Goal: Task Accomplishment & Management: Manage account settings

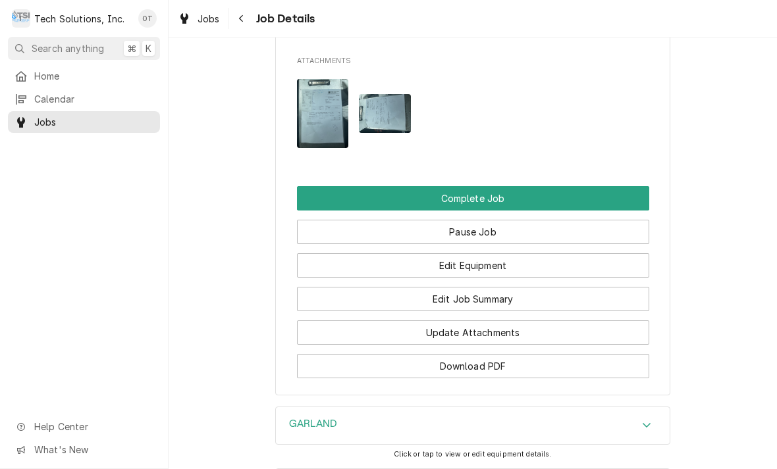
scroll to position [1198, 0]
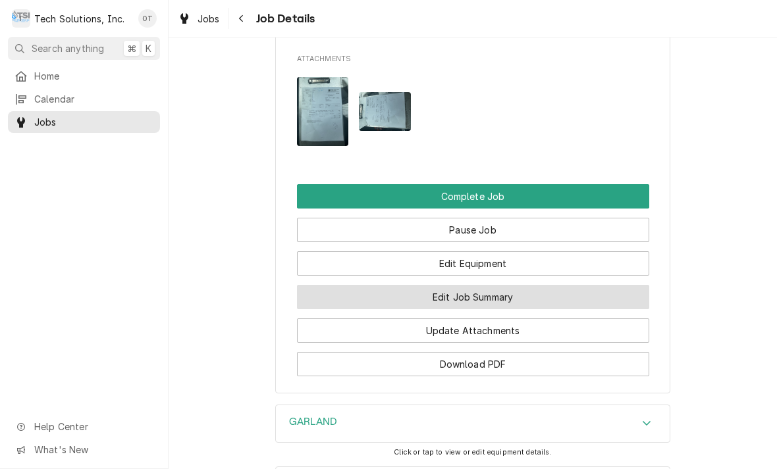
click at [461, 285] on button "Edit Job Summary" at bounding box center [473, 297] width 352 height 24
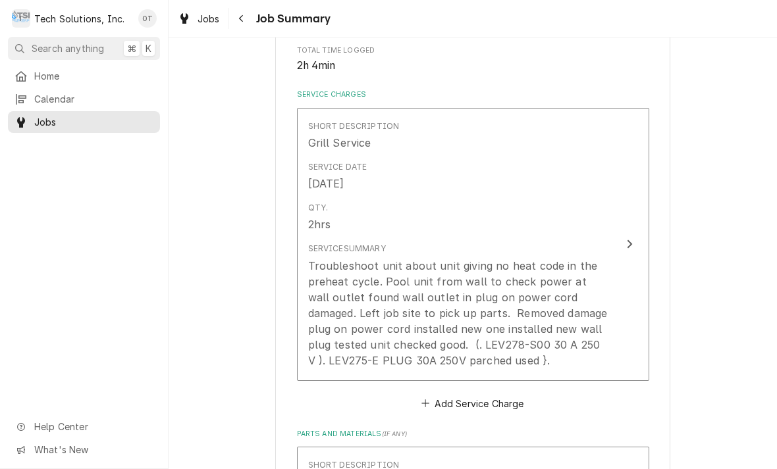
scroll to position [289, 0]
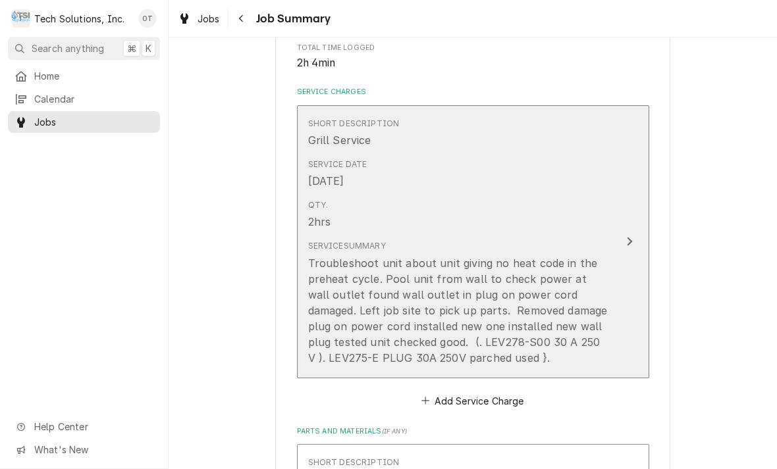
click at [455, 255] on div "Troubleshoot unit about unit giving no heat code in the preheat cycle. Pool uni…" at bounding box center [459, 310] width 302 height 111
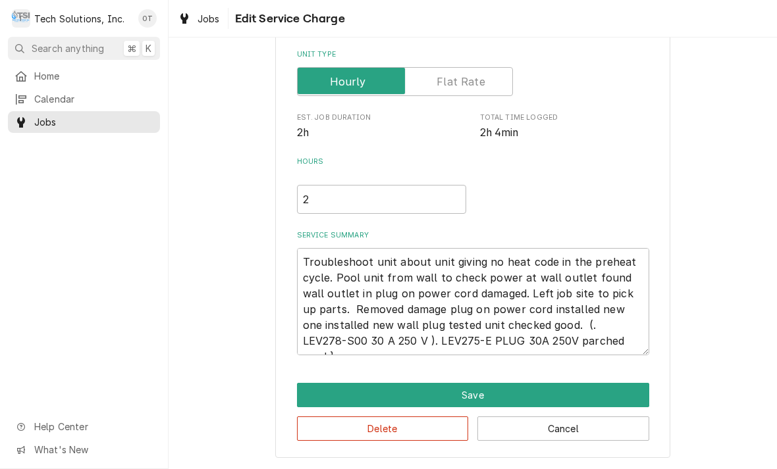
scroll to position [185, 0]
click at [448, 262] on textarea "Troubleshoot unit about unit giving no heat code in the preheat cycle. Pool uni…" at bounding box center [473, 301] width 352 height 107
type textarea "x"
type textarea "Troubleshoot unit about unitgiving no heat code in the preheat cycle. Pool unit…"
type textarea "x"
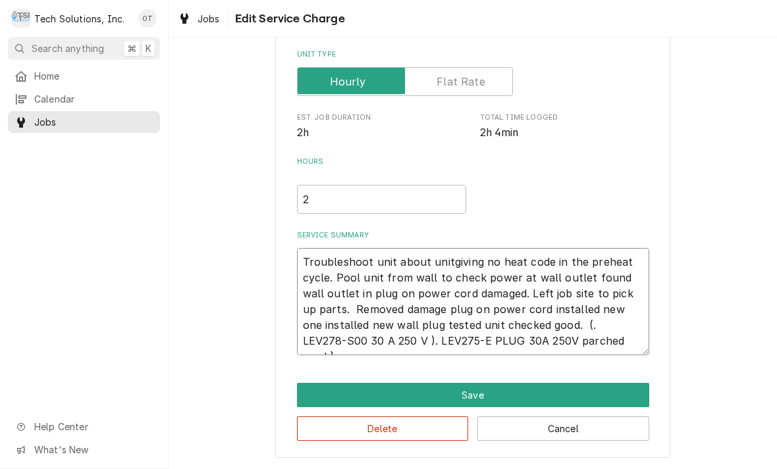
type textarea "Troubleshoot unit about unigiving no heat code in the preheat cycle. Pool unit …"
type textarea "x"
type textarea "Troubleshoot unit about ungiving no heat code in the preheat cycle. Pool unit f…"
type textarea "x"
type textarea "Troubleshoot unit about ugiving no heat code in the preheat cycle. Pool unit fr…"
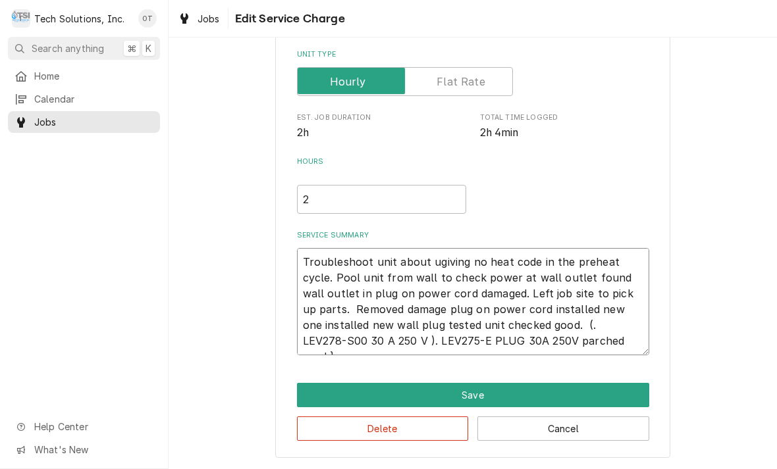
type textarea "x"
click at [464, 259] on textarea "Troubleshoot unit about giving no heat code in the preheat cycle. Pool unit fro…" at bounding box center [473, 301] width 352 height 107
type textarea "Troubleshoot unit about giving ano heat code in the preheat cycle. Pool unit fr…"
type textarea "x"
type textarea "Troubleshoot unit about giving a no heat code in the preheat cycle. Pool unit f…"
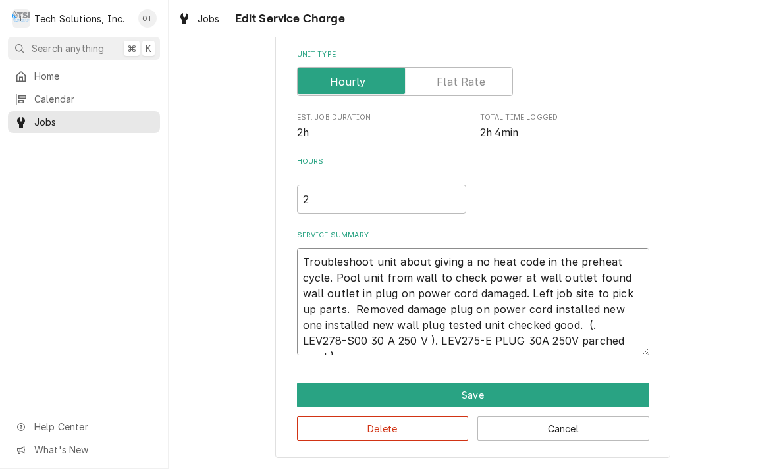
click at [361, 278] on textarea "Troubleshoot unit about giving a no heat code in the preheat cycle. Pool unit f…" at bounding box center [473, 301] width 352 height 107
type textarea "x"
type textarea "Troubleshoot unit about giving a no heat code in the preheat cycle. Poolunit fr…"
type textarea "x"
type textarea "Troubleshoot unit about giving a no heat code in the preheat cycle. Poounit fro…"
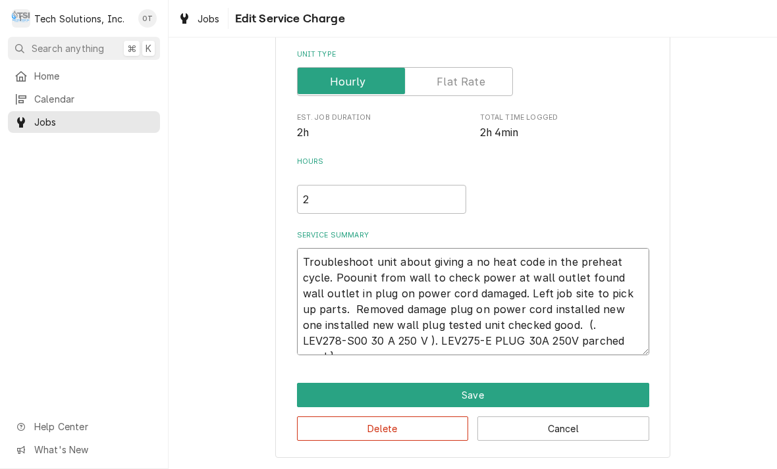
type textarea "x"
type textarea "Troubleshoot unit about giving a no heat code in the preheat cycle. Pounit from…"
type textarea "x"
type textarea "Troubleshoot unit about giving a no heat code in the preheat cycle. Punit from …"
type textarea "x"
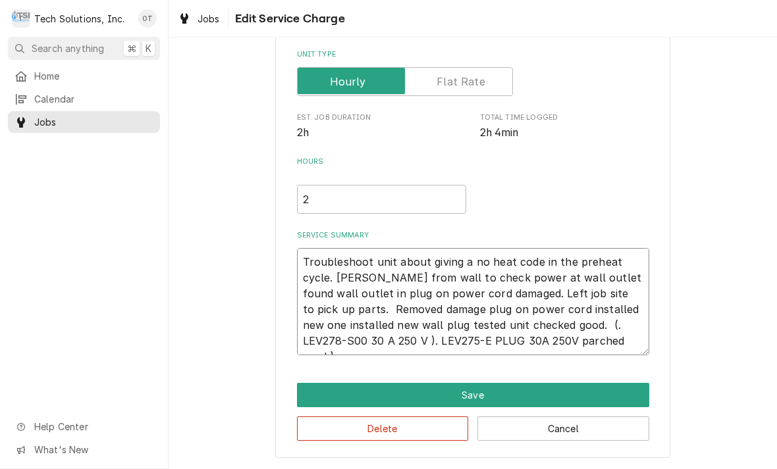
type textarea "Troubleshoot unit about giving a no heat code in the preheat cycle. unit from w…"
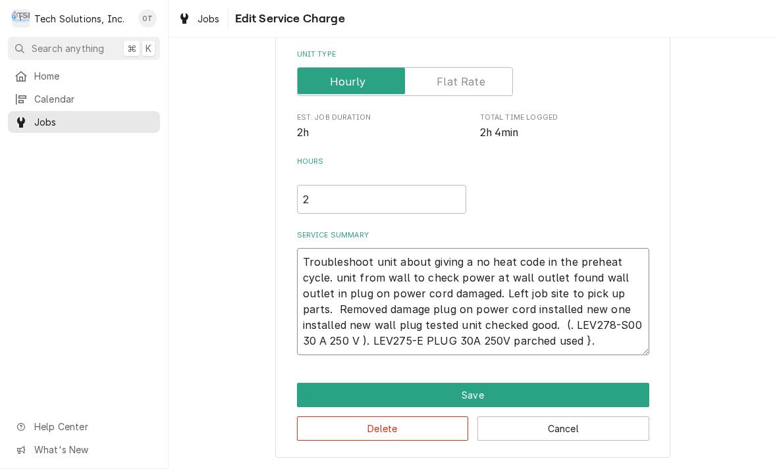
type textarea "x"
type textarea "Troubleshoot unit about giving a no heat code in the preheat cycle. Puunit from…"
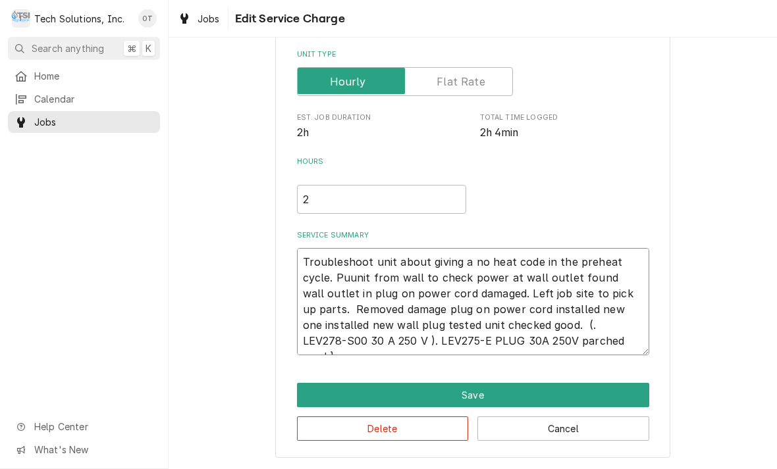
type textarea "x"
type textarea "Troubleshoot unit about giving a no heat code in the preheat cycle. Pullunit fr…"
type textarea "x"
type textarea "Troubleshoot unit about giving a no heat code in the preheat cycle. Pulledunit …"
type textarea "x"
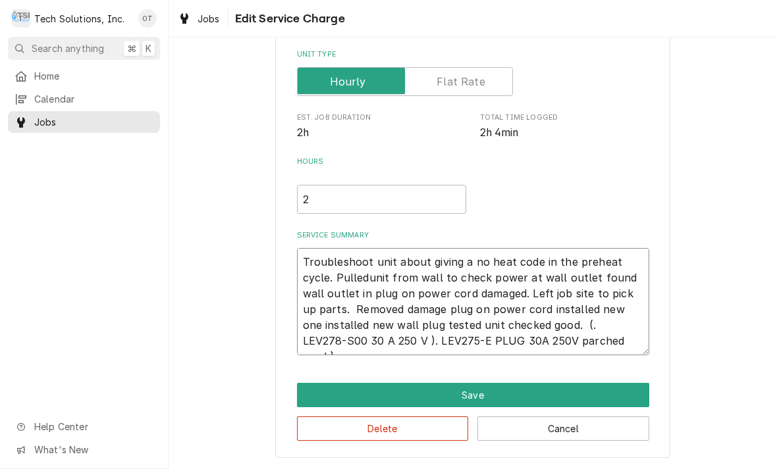
type textarea "Troubleshoot unit about giving a no heat code in the preheat cycle. Pulled unit…"
type textarea "x"
type textarea "Troubleshoot unit about giving a no heat code in the preheat cycle. Pulled. uni…"
type textarea "x"
type textarea "Troubleshoot unit about giving a no heat code in the preheat cycle. Pulled.unit…"
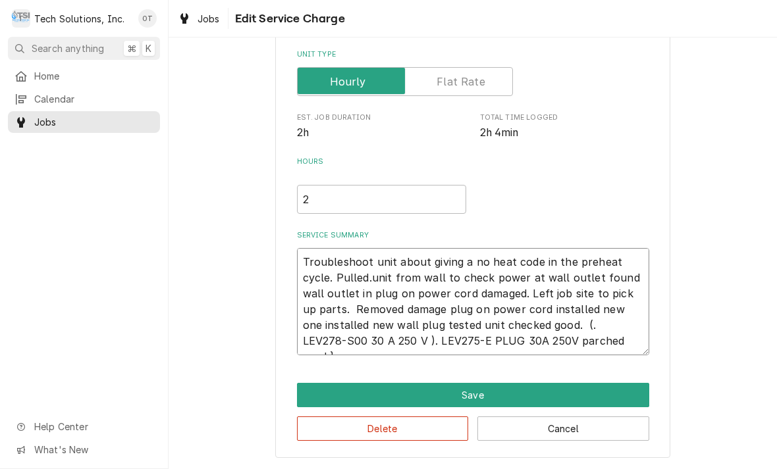
click at [635, 278] on textarea "Troubleshoot unit about giving a no heat code in the preheat cycle. Pulled.unit…" at bounding box center [473, 301] width 352 height 107
type textarea "x"
type textarea "Troubleshoot unit about giving a no heat code in the preheat cycle. Pulled.unit…"
type textarea "x"
type textarea "Troubleshoot unit about giving a no heat code in the preheat cycle. Pulled.unit…"
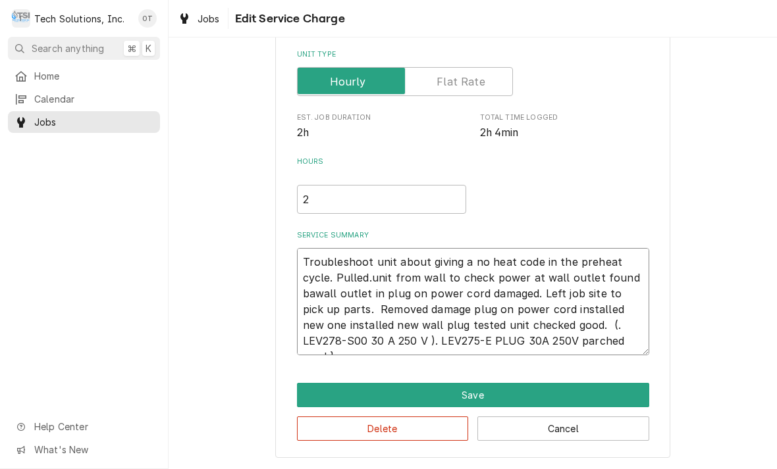
type textarea "x"
type textarea "Troubleshoot unit about giving a no heat code in the preheat cycle. Pulled.unit…"
type textarea "x"
type textarea "Troubleshoot unit about giving a no heat code in the preheat cycle. Pulled.unit…"
click at [395, 295] on textarea "Troubleshoot unit about giving a no heat code in the preheat cycle. Pulled.unit…" at bounding box center [473, 301] width 352 height 107
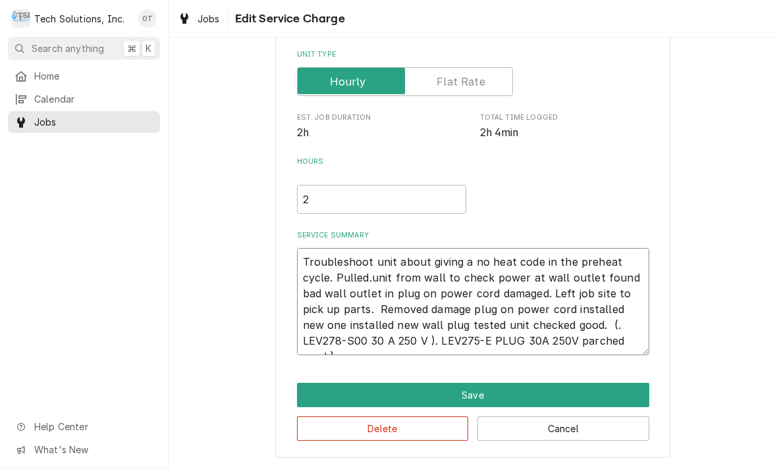
type textarea "x"
type textarea "Troubleshoot unit about giving a no heat code in the preheat cycle. Pulled.unit…"
type textarea "x"
type textarea "Troubleshoot unit about giving a no heat code in the preheat cycle. Pulled.unit…"
type textarea "x"
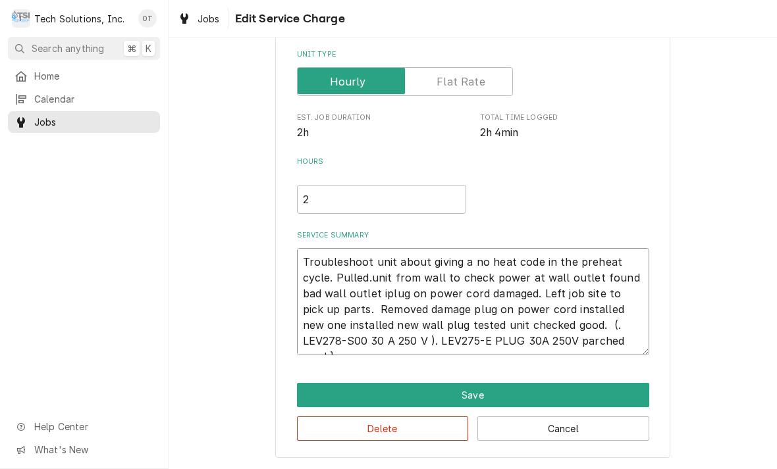
type textarea "Troubleshoot unit about giving a no heat code in the preheat cycle. Pulled.unit…"
type textarea "x"
type textarea "Troubleshoot unit about giving a no heat code in the preheat cycle. Pulled.unit…"
type textarea "x"
type textarea "Troubleshoot unit about giving a no heat code in the preheat cycle. Pulled.unit…"
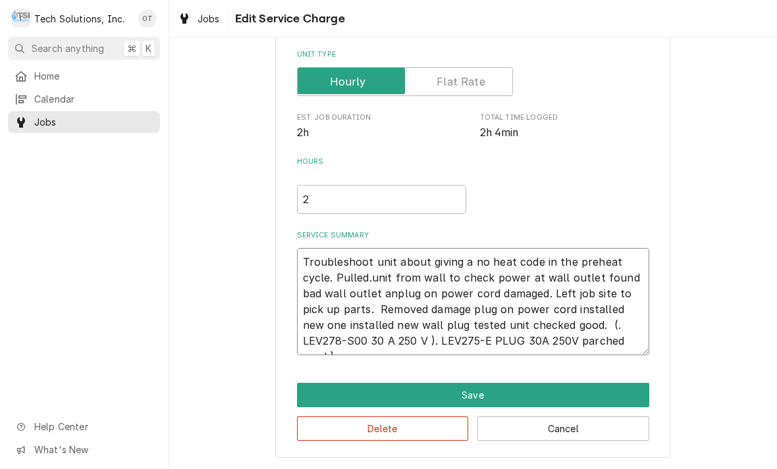
type textarea "x"
type textarea "Troubleshoot unit about giving a no heat code in the preheat cycle. Pulled.unit…"
click at [627, 347] on textarea "Troubleshoot unit about giving a no heat code in the preheat cycle. Pulled.unit…" at bounding box center [473, 301] width 352 height 107
click at [647, 303] on textarea "Troubleshoot unit about giving a no heat code in the preheat cycle. Pulled.unit…" at bounding box center [473, 301] width 352 height 107
type textarea "x"
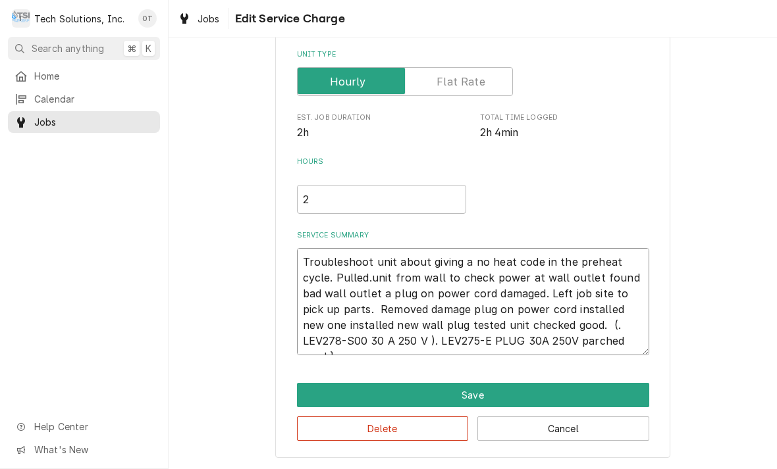
type textarea "Troubleshoot unit about giving a no heat code in the preheat cycle. Pulled.unit…"
type textarea "x"
type textarea "Troubleshoot unit about giving a no heat code in the preheat cycle. Pulled.unit…"
type textarea "x"
type textarea "Troubleshoot unit about giving a no heat code in the preheat cycle. Pulled.unit…"
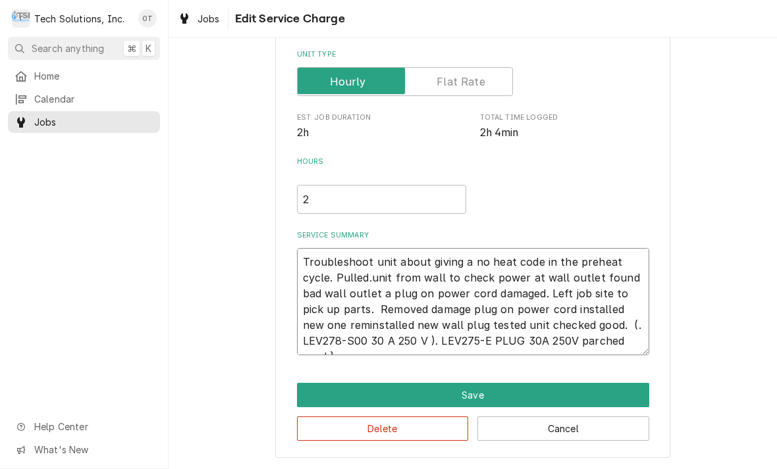
type textarea "x"
type textarea "Troubleshoot unit about giving a no heat code in the preheat cycle. Pulled.unit…"
type textarea "x"
type textarea "Troubleshoot unit about giving a no heat code in the preheat cycle. Pulled.unit…"
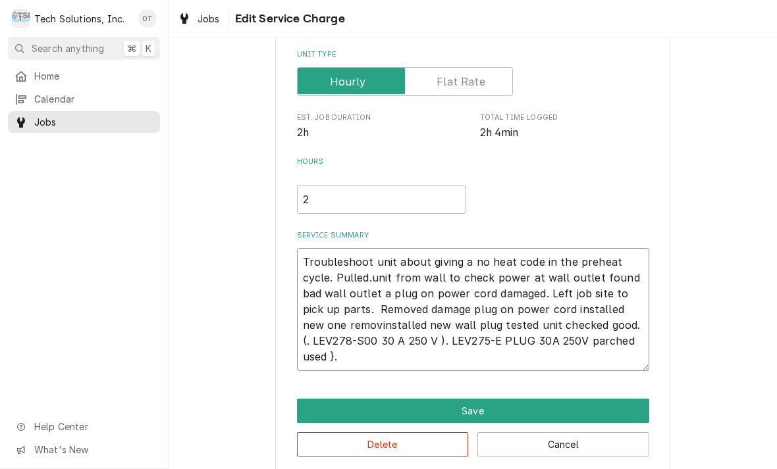
type textarea "x"
type textarea "Troubleshoot unit about giving a no heat code in the preheat cycle. Pulled.unit…"
type textarea "x"
type textarea "Troubleshoot unit about giving a no heat code in the preheat cycle. Pulled.unit…"
type textarea "x"
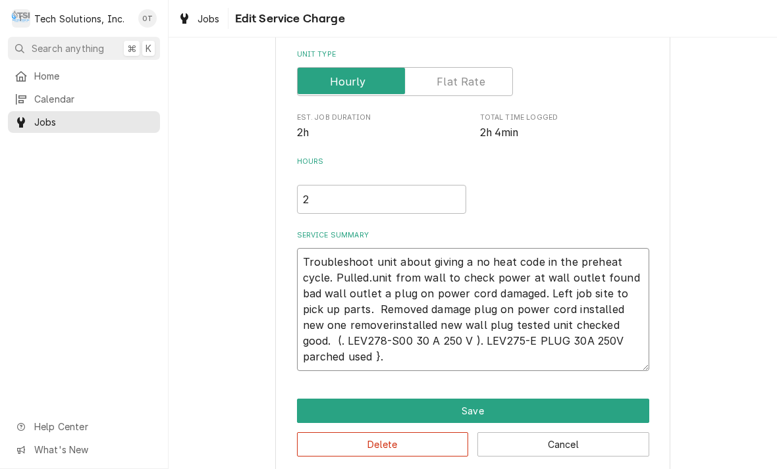
type textarea "Troubleshoot unit about giving a no heat code in the preheat cycle. Pulled.unit…"
type textarea "x"
type textarea "Troubleshoot unit about giving a no heat code in the preheat cycle. Pulled.unit…"
type textarea "x"
type textarea "Troubleshoot unit about giving a no heat code in the preheat cycle. Pulled.unit…"
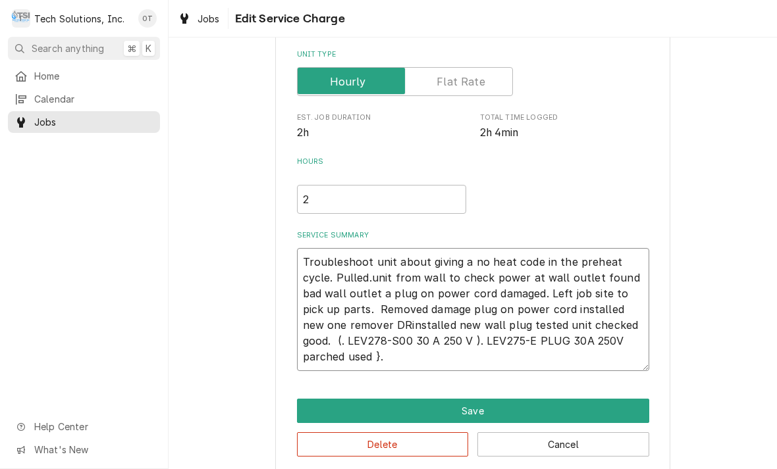
type textarea "x"
type textarea "Troubleshoot unit about giving a no heat code in the preheat cycle. Pulled.unit…"
type textarea "x"
type textarea "Troubleshoot unit about giving a no heat code in the preheat cycle. Pulled.unit…"
type textarea "x"
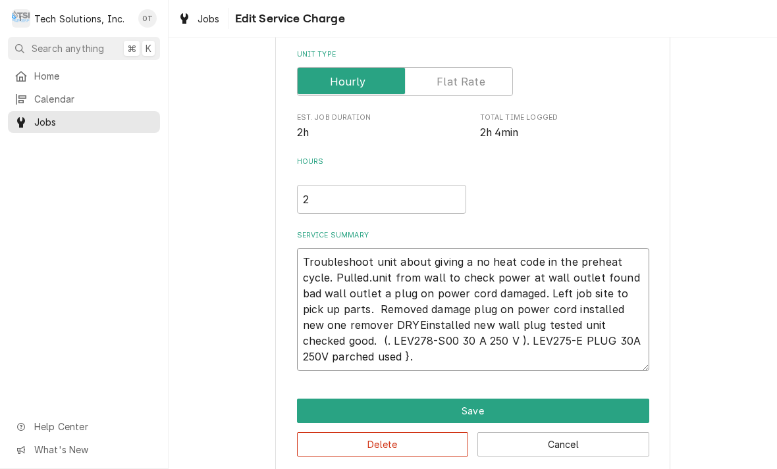
type textarea "Troubleshoot unit about giving a no heat code in the preheat cycle. Pulled.unit…"
type textarea "x"
type textarea "Troubleshoot unit about giving a no heat code in the preheat cycle. Pulled.unit…"
type textarea "x"
type textarea "Troubleshoot unit about giving a no heat code in the preheat cycle. Pulled.unit…"
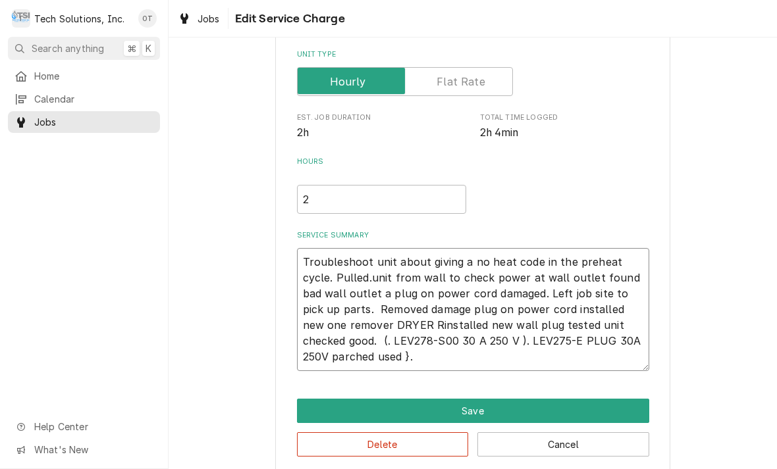
type textarea "x"
type textarea "Troubleshoot unit about giving a no heat code in the preheat cycle. Pulled.unit…"
type textarea "x"
type textarea "Troubleshoot unit about giving a no heat code in the preheat cycle. Pulled.unit…"
type textarea "x"
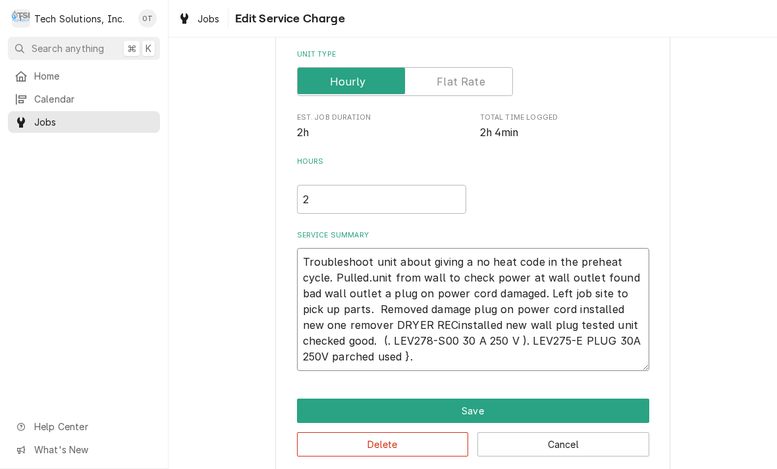
type textarea "Troubleshoot unit about giving a no heat code in the preheat cycle. Pulled.unit…"
type textarea "x"
type textarea "Troubleshoot unit about giving a no heat code in the preheat cycle. Pulled.unit…"
type textarea "x"
type textarea "Troubleshoot unit about giving a no heat code in the preheat cycle. Pulled.unit…"
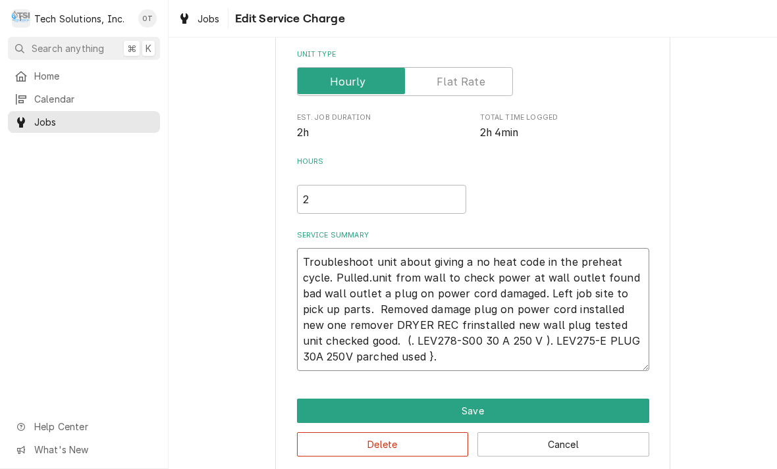
type textarea "x"
type textarea "Troubleshoot unit about giving a no heat code in the preheat cycle. Pulled.unit…"
type textarea "x"
type textarea "Troubleshoot unit about giving a no heat code in the preheat cycle. Pulled.unit…"
type textarea "x"
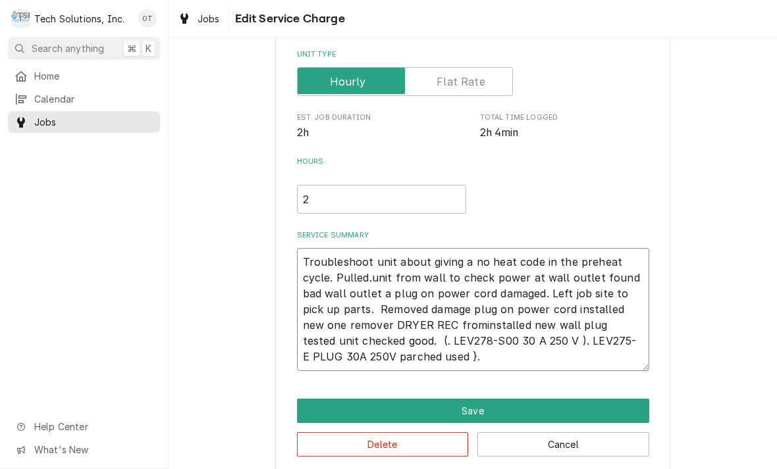
type textarea "Troubleshoot unit about giving a no heat code in the preheat cycle. Pulled.unit…"
type textarea "x"
type textarea "Troubleshoot unit about giving a no heat code in the preheat cycle. Pulled.unit…"
type textarea "x"
type textarea "Troubleshoot unit about giving a no heat code in the preheat cycle. Pulled.unit…"
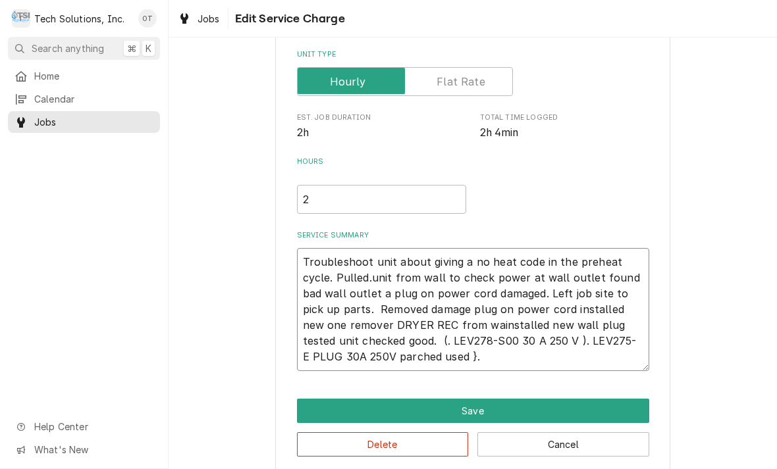
type textarea "x"
type textarea "Troubleshoot unit about giving a no heat code in the preheat cycle. Pulled.unit…"
type textarea "x"
type textarea "Troubleshoot unit about giving a no heat code in the preheat cycle. Pulled.unit…"
type textarea "x"
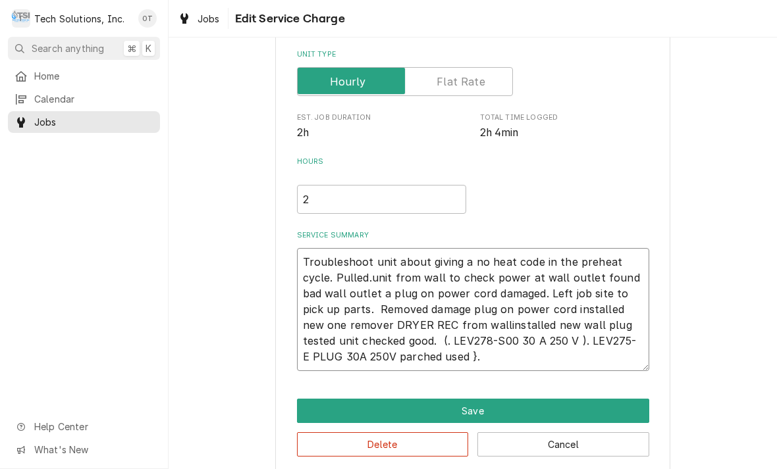
type textarea "Troubleshoot unit about giving a no heat code in the preheat cycle. Pulled.unit…"
click at [573, 316] on textarea "Troubleshoot unit about giving a no heat code in the preheat cycle. Pulled.unit…" at bounding box center [473, 309] width 352 height 123
type textarea "x"
type textarea "Troubleshoot unit about giving a no heat code in the preheat cycle. Pulled.unit…"
type textarea "x"
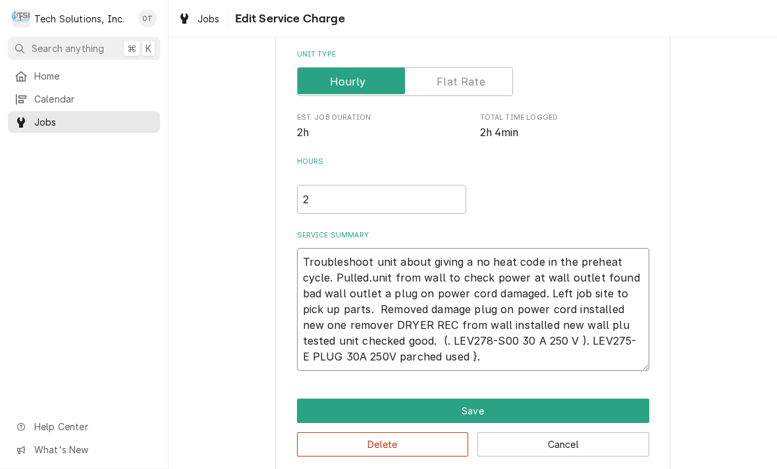
type textarea "Troubleshoot unit about giving a no heat code in the preheat cycle. Pulled.unit…"
type textarea "x"
type textarea "Troubleshoot unit about giving a no heat code in the preheat cycle. Pulled.unit…"
type textarea "x"
type textarea "Troubleshoot unit about giving a no heat code in the preheat cycle. Pulled.unit…"
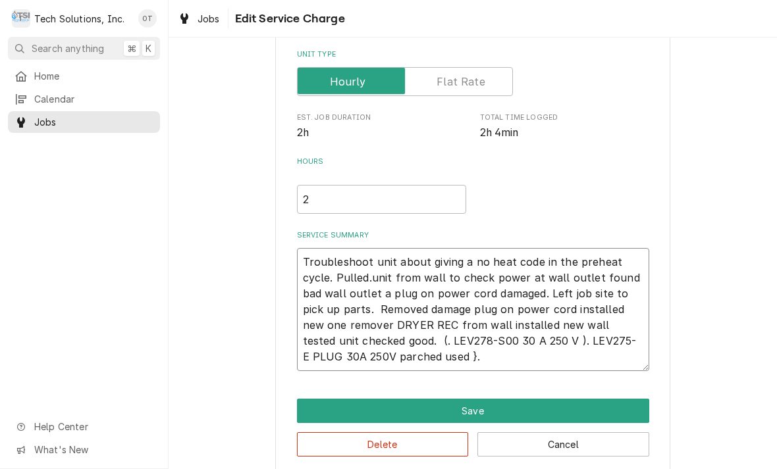
type textarea "x"
type textarea "Troubleshoot unit about giving a no heat code in the preheat cycle. Pulled.unit…"
type textarea "x"
type textarea "Troubleshoot unit about giving a no heat code in the preheat cycle. Pulled.unit…"
type textarea "x"
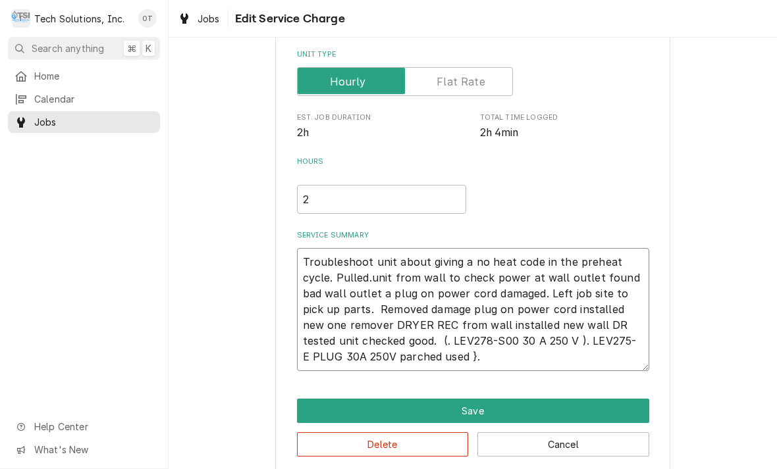
type textarea "Troubleshoot unit about giving a no heat code in the preheat cycle. Pulled.unit…"
type textarea "x"
type textarea "Troubleshoot unit about giving a no heat code in the preheat cycle. Pulled.unit…"
type textarea "x"
type textarea "Troubleshoot unit about giving a no heat code in the preheat cycle. Pulled.unit…"
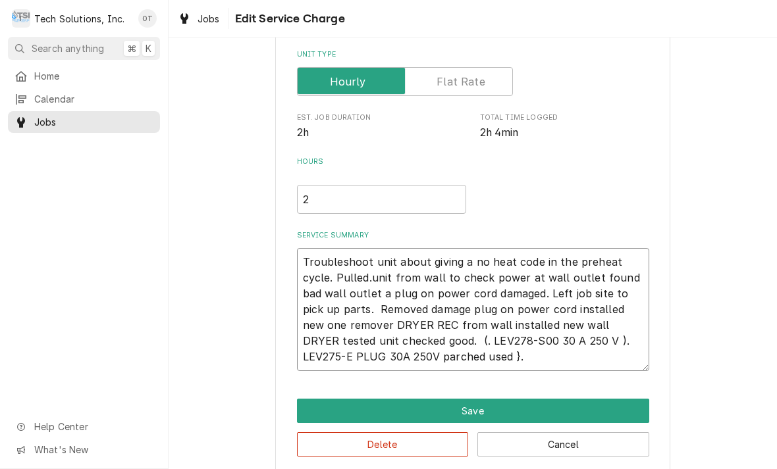
type textarea "x"
type textarea "Troubleshoot unit about giving a no heat code in the preheat cycle. Pulled.unit…"
type textarea "x"
type textarea "Troubleshoot unit about giving a no heat code in the preheat cycle. Pulled.unit…"
type textarea "x"
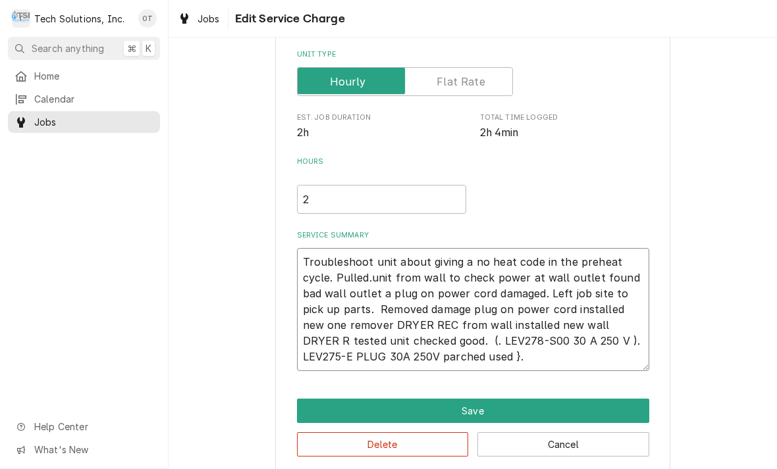
type textarea "Troubleshoot unit about giving a no heat code in the preheat cycle. Pulled.unit…"
type textarea "x"
type textarea "Troubleshoot unit about giving a no heat code in the preheat cycle. Pulled.unit…"
type textarea "x"
type textarea "Troubleshoot unit about giving a no heat code in the preheat cycle. Pulled.unit…"
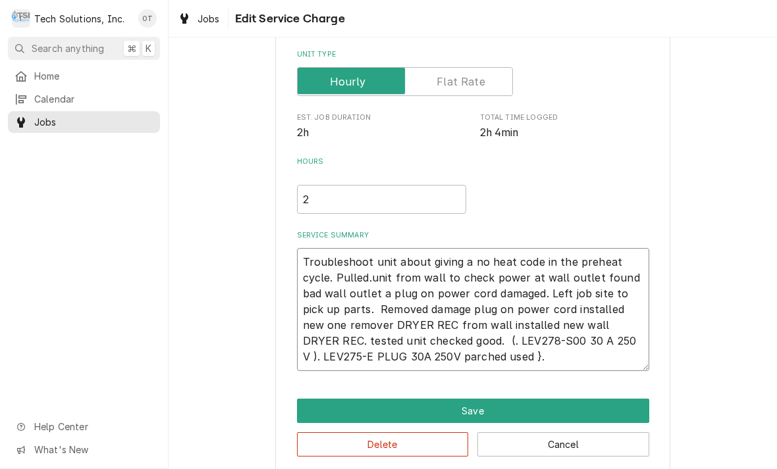
type textarea "x"
type textarea "Troubleshoot unit about giving a no heat code in the preheat cycle. Pulled.unit…"
click at [502, 357] on textarea "Troubleshoot unit about giving a no heat code in the preheat cycle. Pulled.unit…" at bounding box center [473, 309] width 352 height 123
type textarea "x"
type textarea "Troubleshoot unit about giving a no heat code in the preheat cycle. Pulled.unit…"
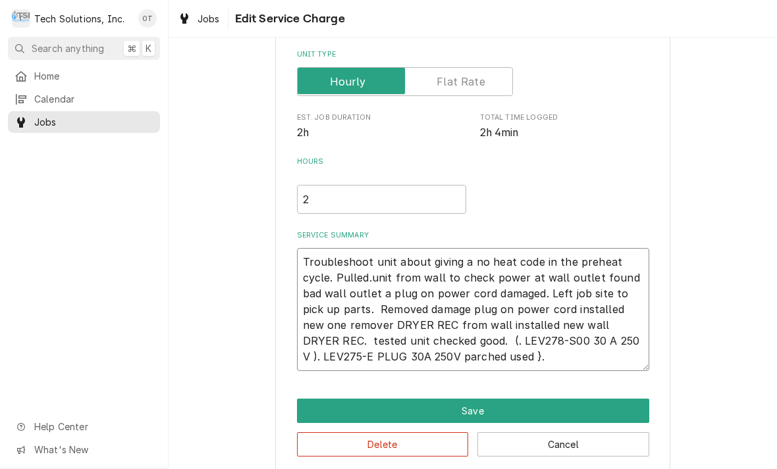
type textarea "x"
type textarea "Troubleshoot unit about giving a no heat code in the preheat cycle. Pulled.unit…"
type textarea "x"
type textarea "Troubleshoot unit about giving a no heat code in the preheat cycle. Pulled.unit…"
type textarea "x"
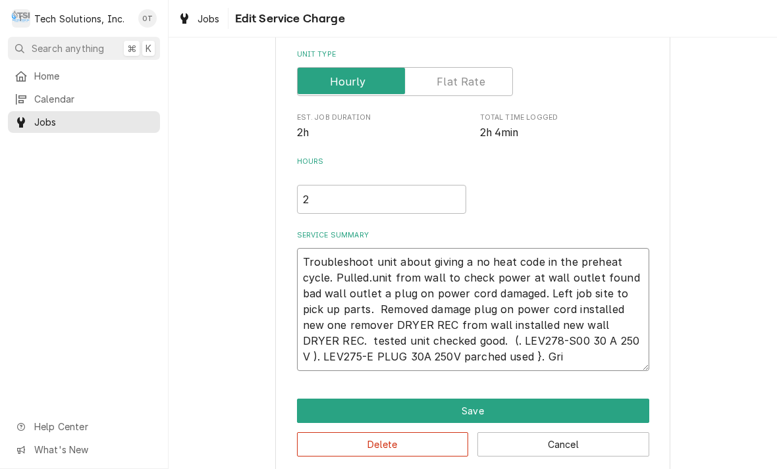
type textarea "Troubleshoot unit about giving a no heat code in the preheat cycle. Pulled.unit…"
type textarea "x"
type textarea "Troubleshoot unit about giving a no heat code in the preheat cycle. Pulled.unit…"
type textarea "x"
type textarea "Troubleshoot unit about giving a no heat code in the preheat cycle. Pulled.unit…"
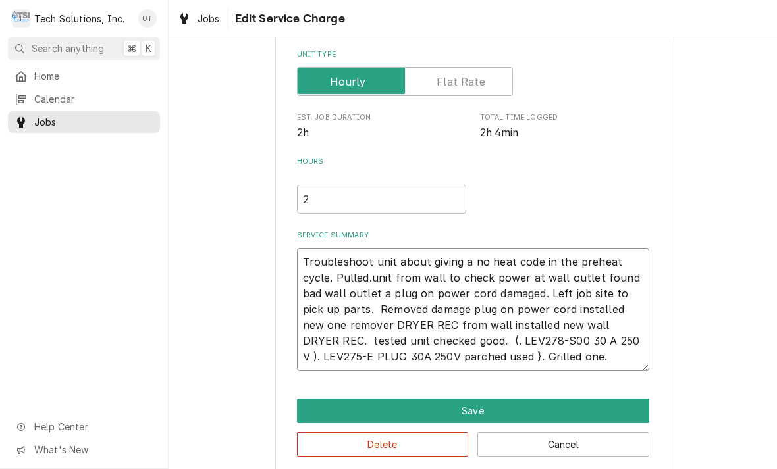
type textarea "x"
type textarea "Troubleshoot unit about giving a no heat code in the preheat cycle. Pulled.unit…"
type textarea "x"
type textarea "Troubleshoot unit about giving a no heat code in the preheat cycle. Pulled.unit…"
type textarea "x"
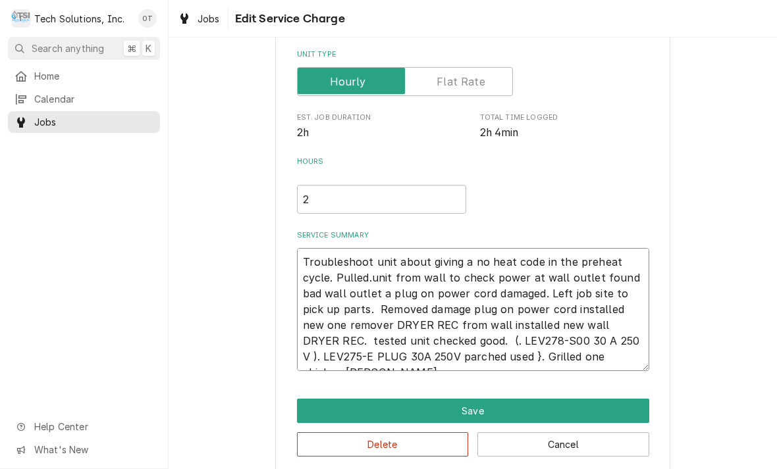
type textarea "Troubleshoot unit about giving a no heat code in the preheat cycle. Pulled.unit…"
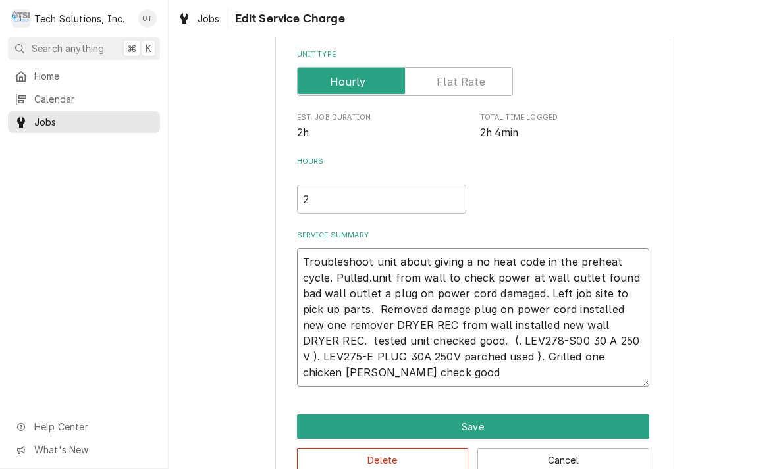
type textarea "x"
type textarea "Troubleshoot unit about giving a no heat code in the preheat cycle. Pulled.unit…"
type textarea "x"
type textarea "Troubleshoot unit about giving a no heat code in the preheat cycle. Pulled.unit…"
type textarea "x"
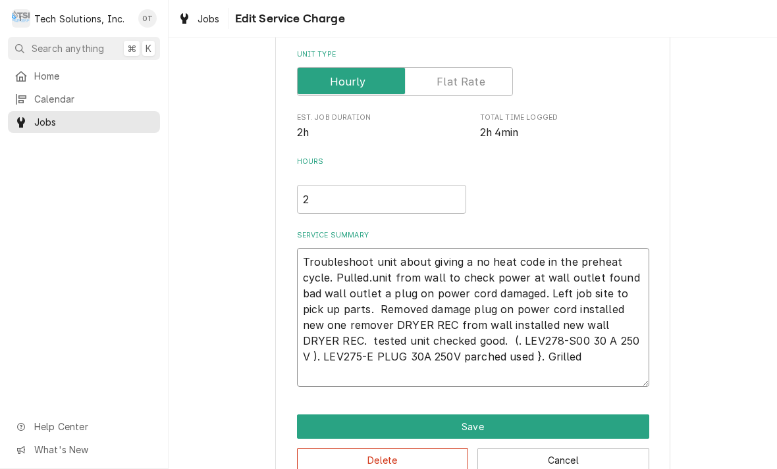
type textarea "Troubleshoot unit about giving a no heat code in the preheat cycle. Pulled.unit…"
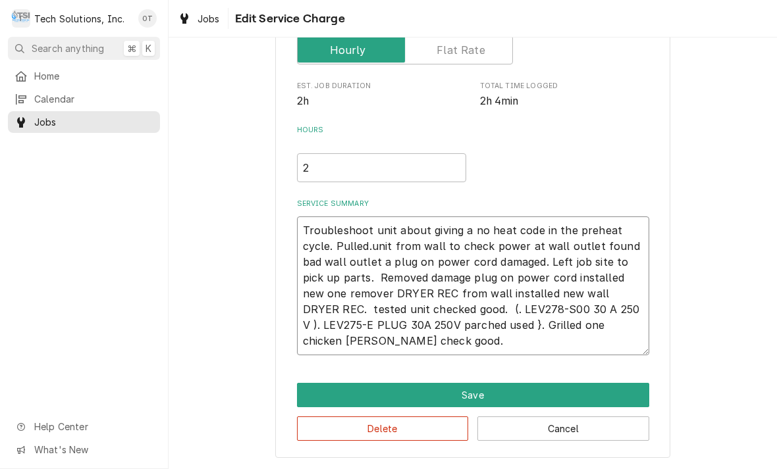
scroll to position [217, 0]
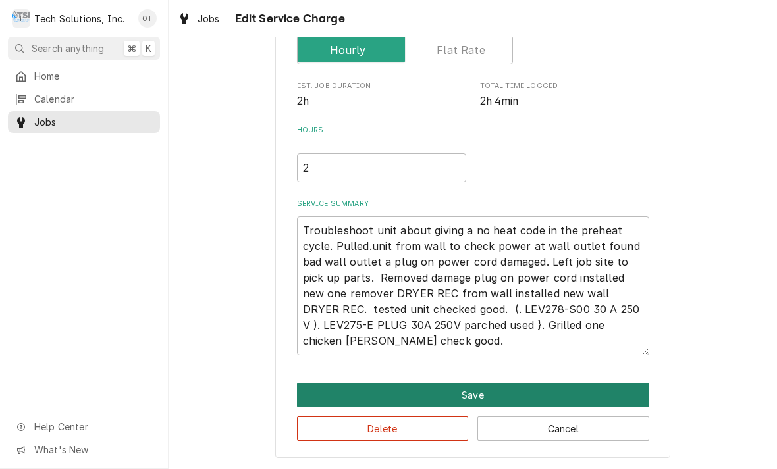
click at [475, 390] on button "Save" at bounding box center [473, 395] width 352 height 24
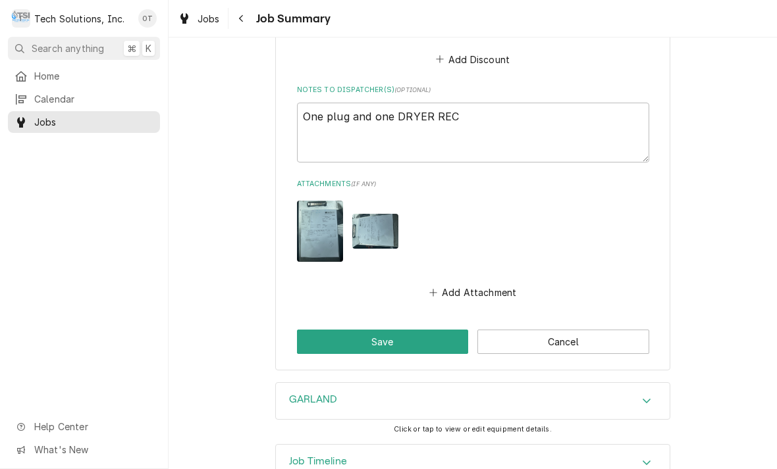
scroll to position [1025, 0]
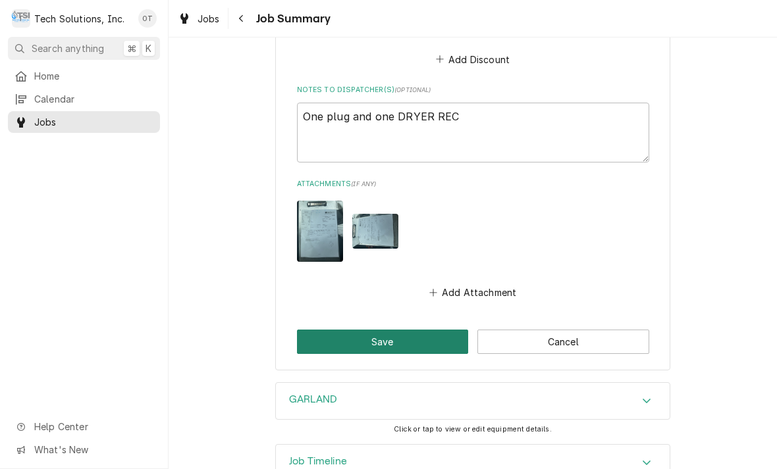
click at [383, 330] on button "Save" at bounding box center [383, 342] width 172 height 24
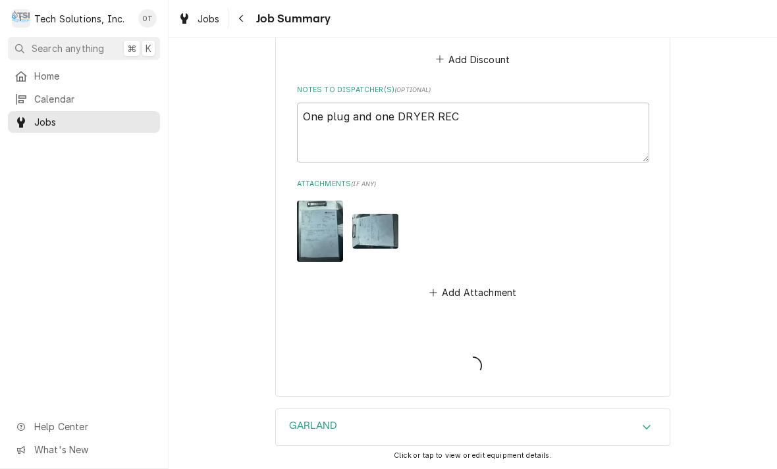
type textarea "x"
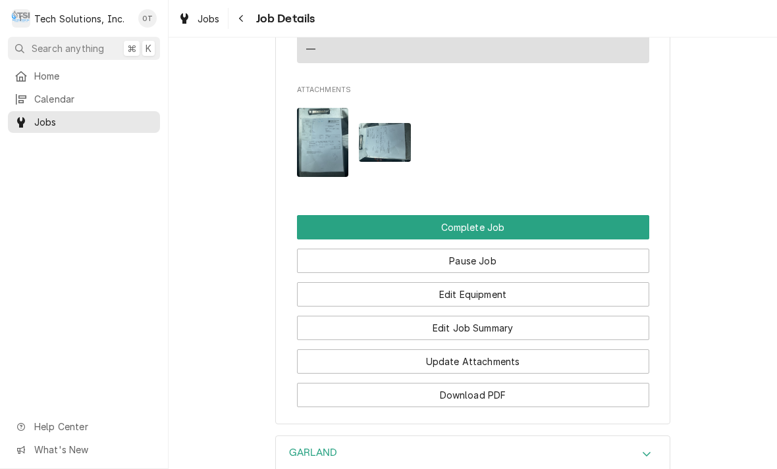
scroll to position [1162, 0]
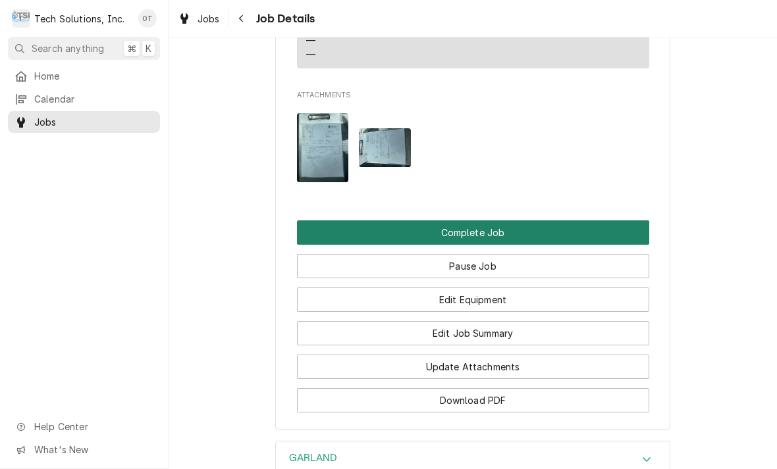
click at [446, 220] on button "Complete Job" at bounding box center [473, 232] width 352 height 24
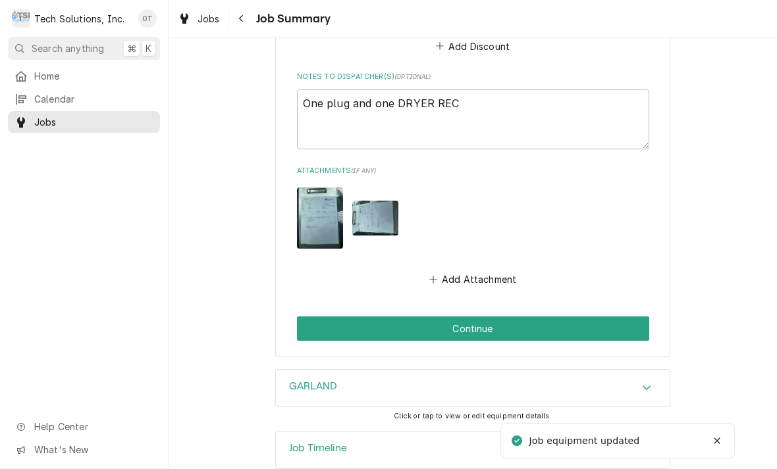
scroll to position [1038, 0]
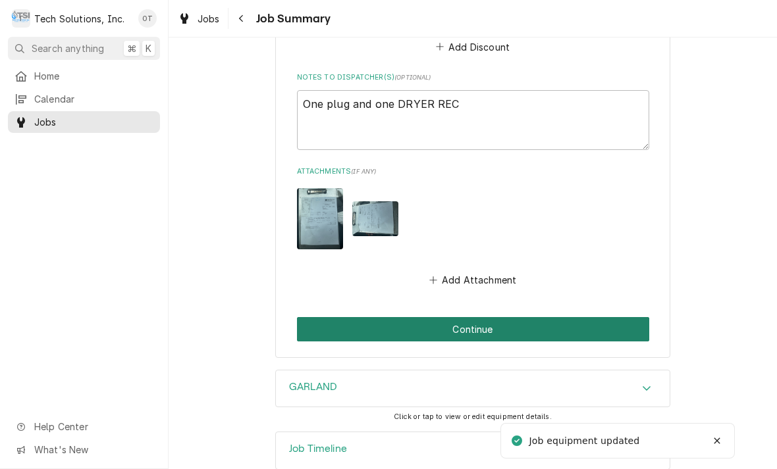
click at [471, 317] on button "Continue" at bounding box center [473, 329] width 352 height 24
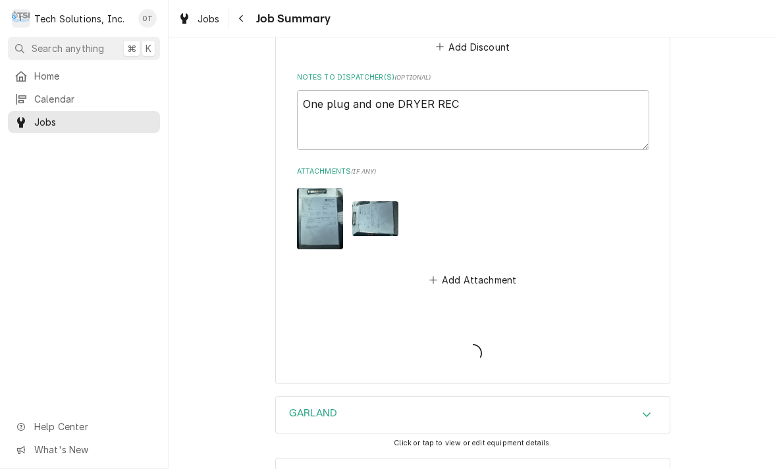
type textarea "x"
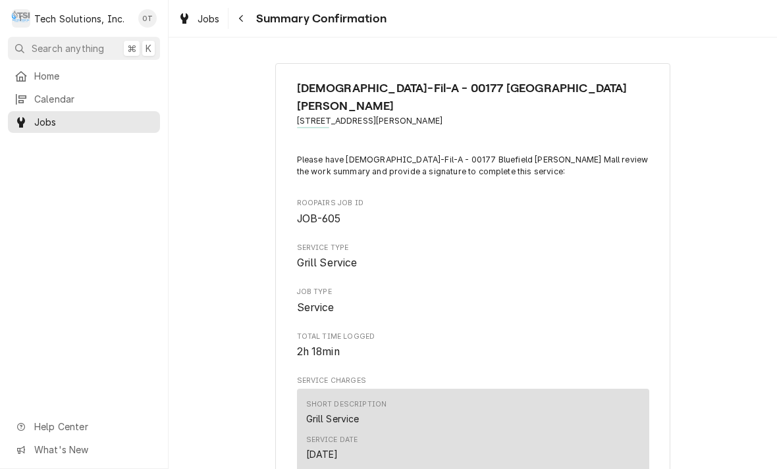
scroll to position [912, 0]
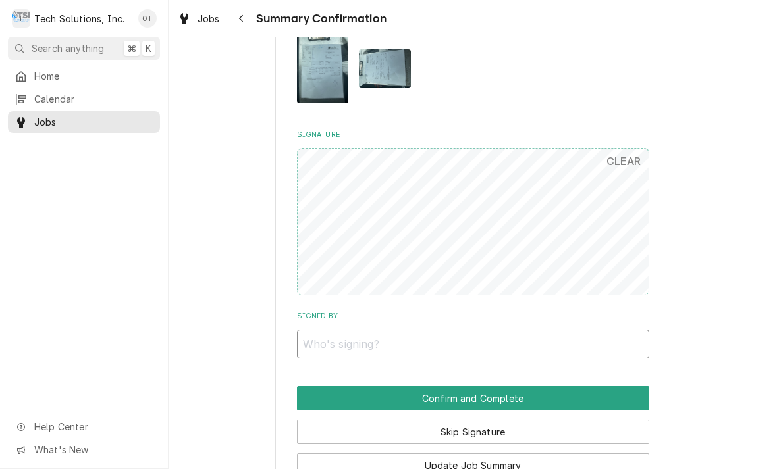
click at [301, 330] on input "Signed By" at bounding box center [473, 344] width 352 height 29
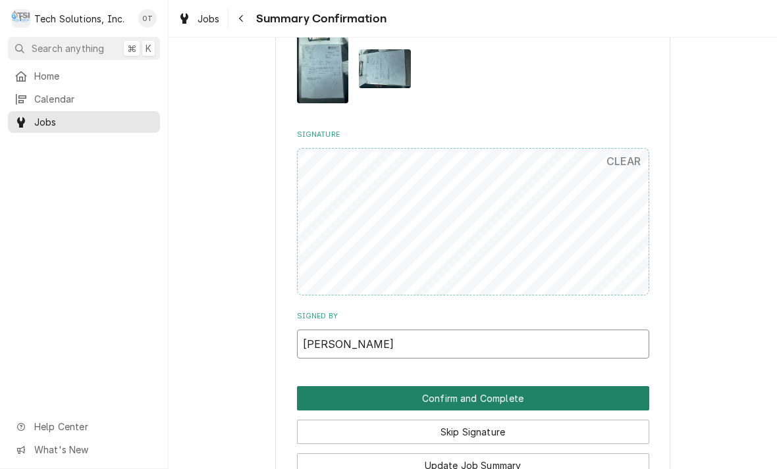
type input "STEPHANIE BAILEY"
click at [482, 386] on button "Confirm and Complete" at bounding box center [473, 398] width 352 height 24
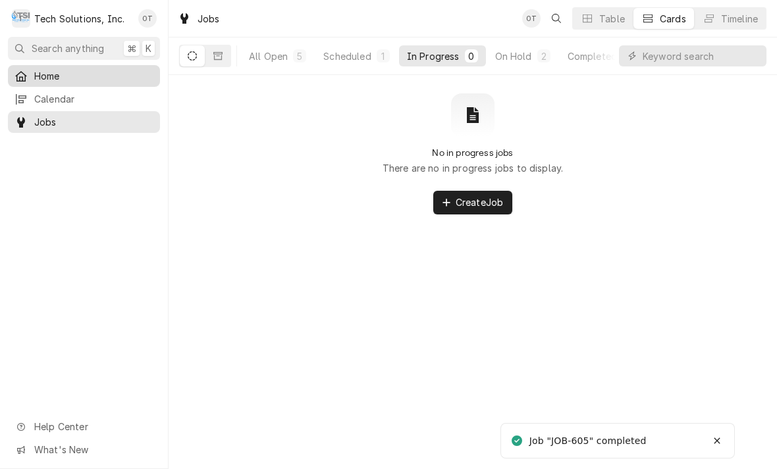
click at [51, 69] on span "Home" at bounding box center [93, 76] width 119 height 14
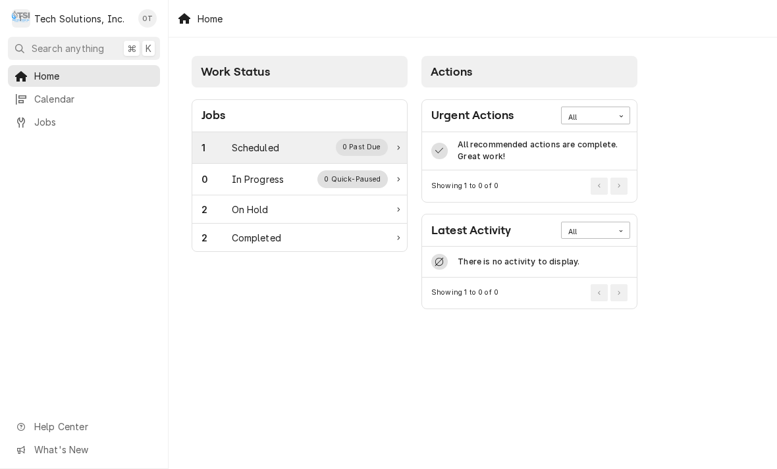
click at [267, 141] on div "Scheduled" at bounding box center [255, 148] width 47 height 14
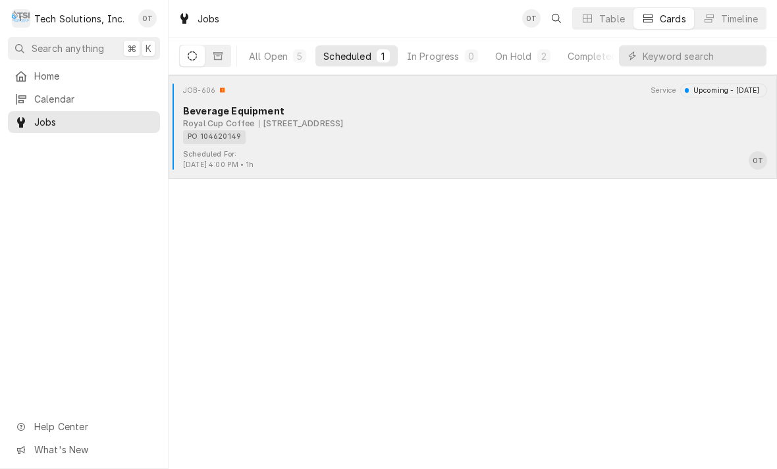
click at [357, 112] on div "Beverage Equipment" at bounding box center [475, 111] width 584 height 14
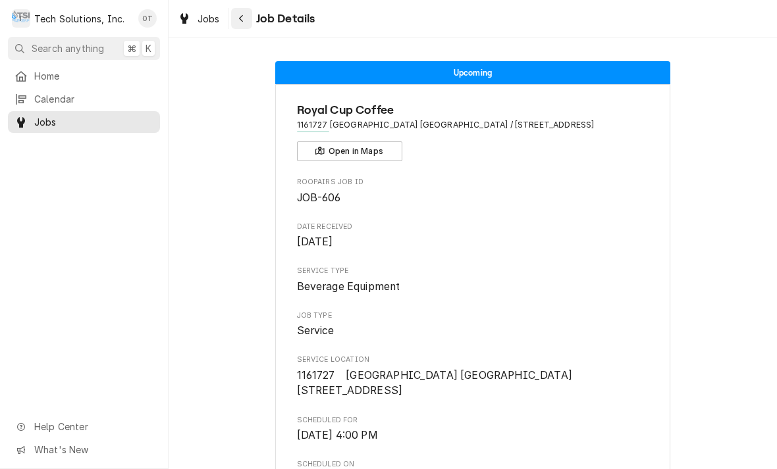
click at [242, 28] on button "Navigate back" at bounding box center [241, 18] width 21 height 21
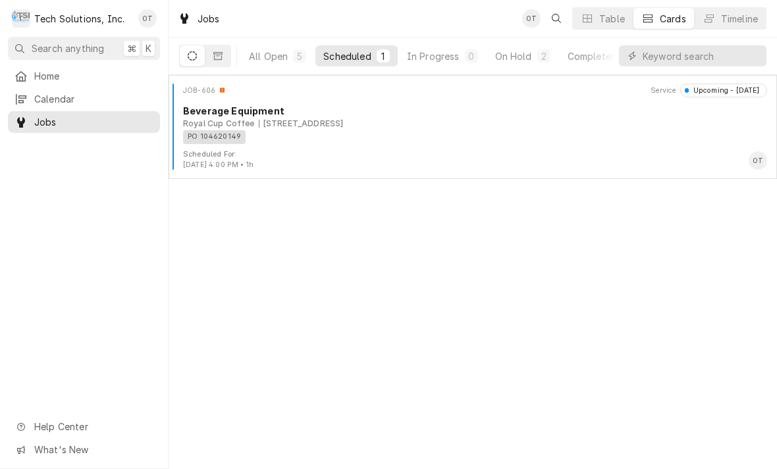
click at [28, 355] on div "Home Calendar Jobs Help Center What's New" at bounding box center [84, 267] width 168 height 404
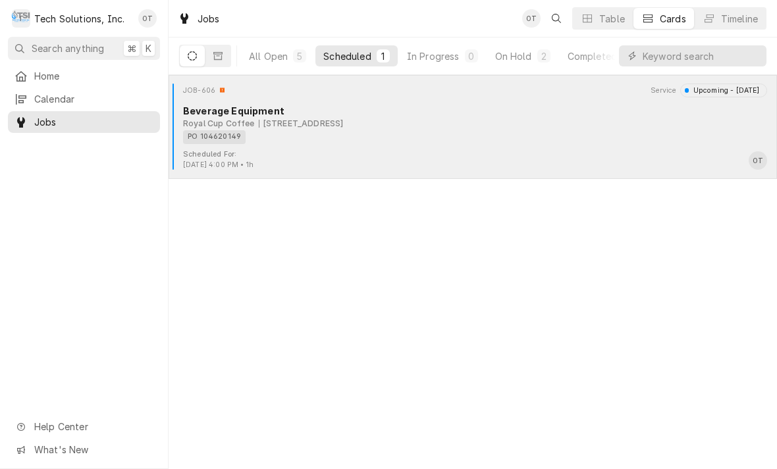
click at [303, 126] on div "107 Halls Ridge Rd, Princeton, WV 24739" at bounding box center [301, 124] width 85 height 12
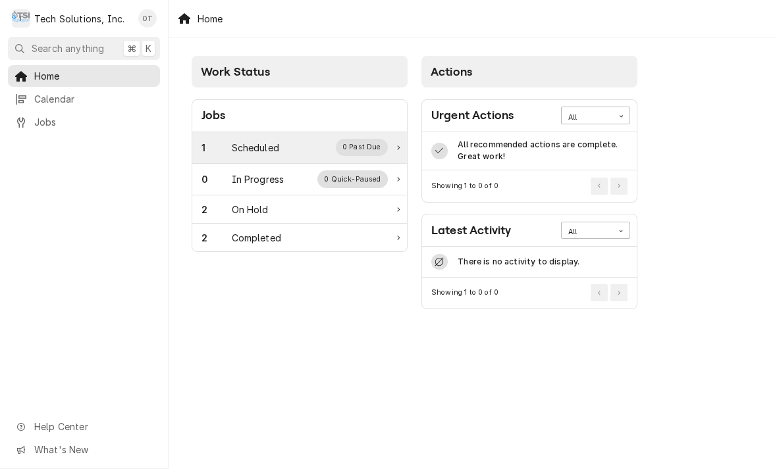
click at [257, 153] on div "Scheduled" at bounding box center [255, 148] width 47 height 14
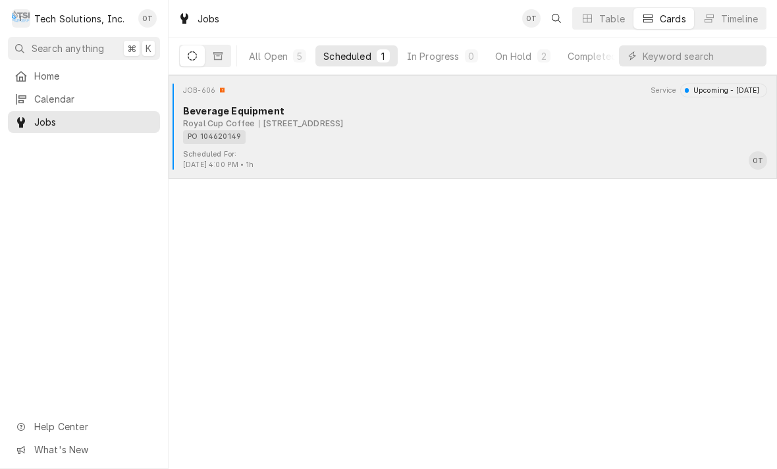
click at [315, 124] on div "[STREET_ADDRESS]" at bounding box center [301, 124] width 85 height 12
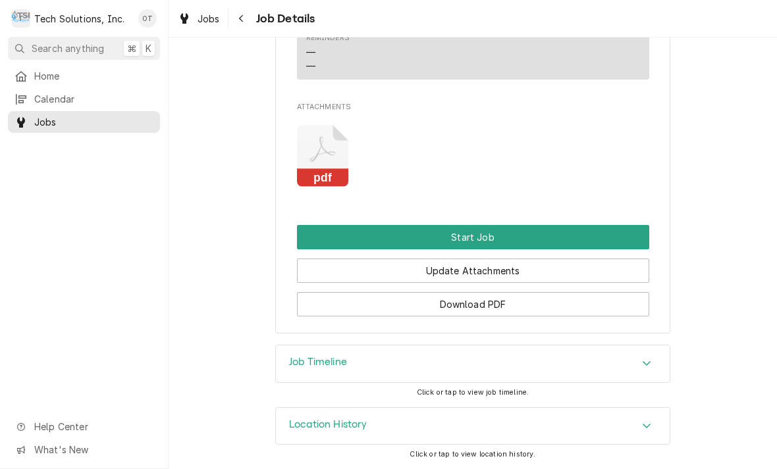
scroll to position [887, 0]
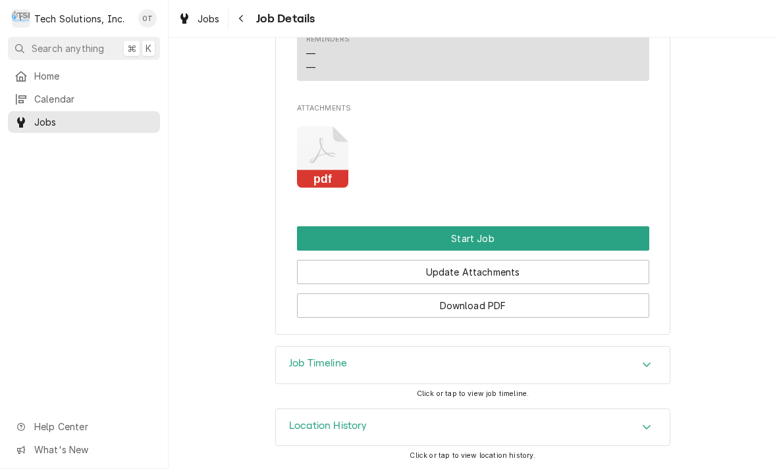
click at [332, 162] on icon "Attachments" at bounding box center [323, 157] width 52 height 63
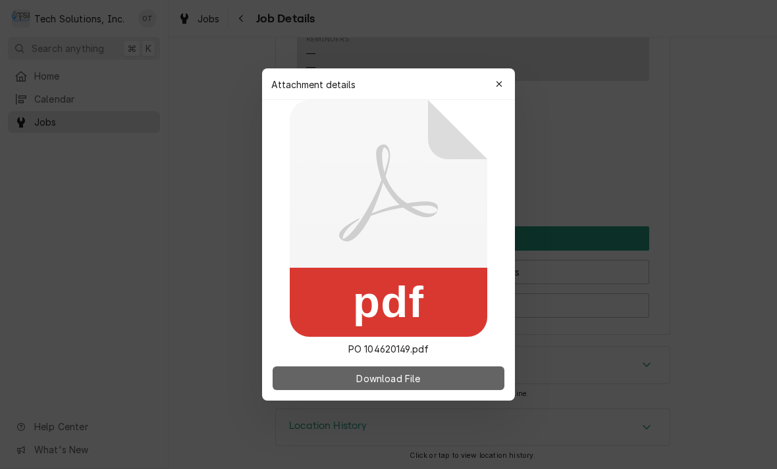
click at [390, 370] on button "Download File" at bounding box center [388, 379] width 232 height 24
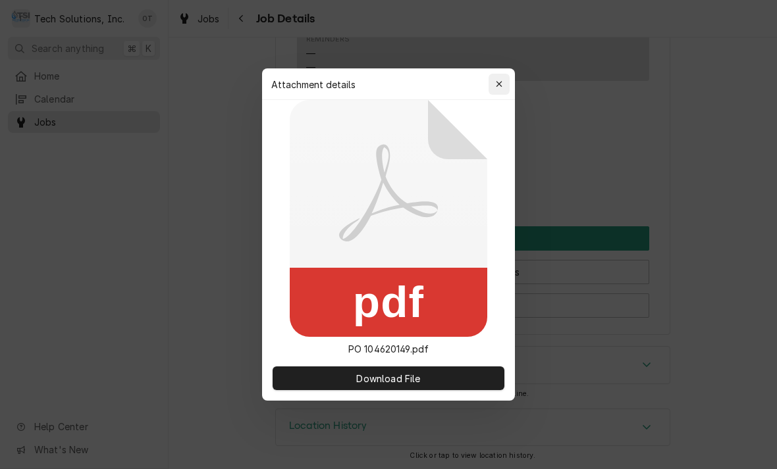
click at [503, 76] on button "button" at bounding box center [498, 84] width 21 height 21
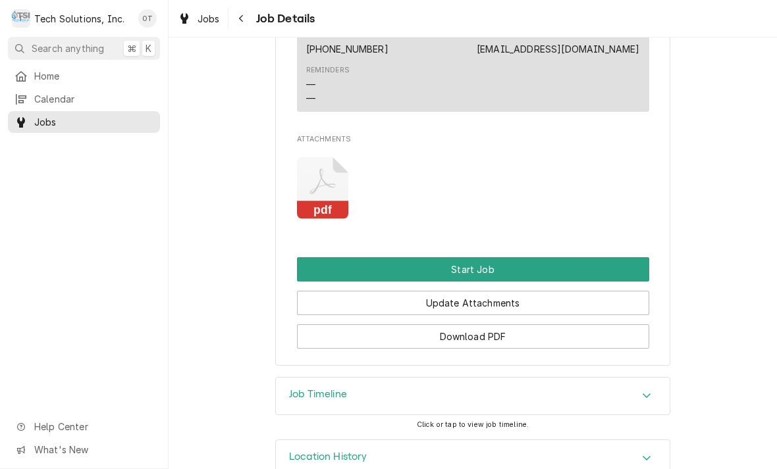
scroll to position [857, 0]
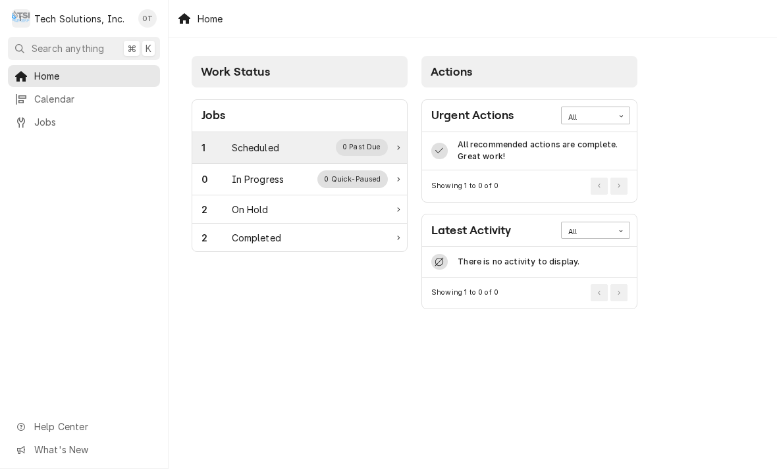
click at [366, 140] on div "0 Past Due" at bounding box center [362, 147] width 53 height 17
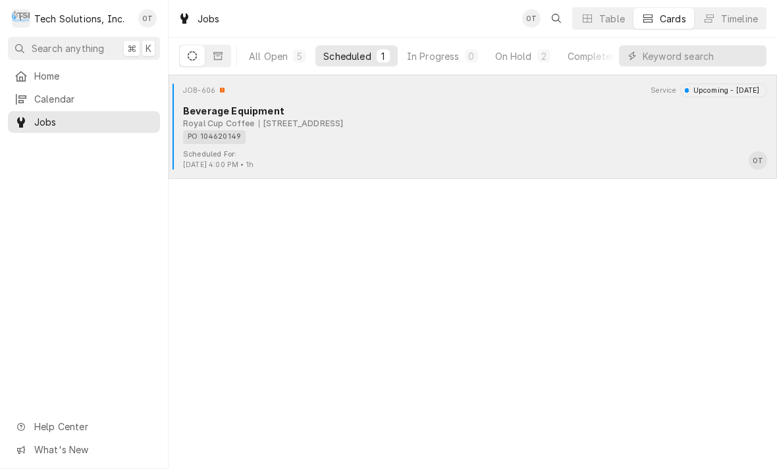
click at [352, 134] on div "PO 104620149" at bounding box center [470, 137] width 575 height 14
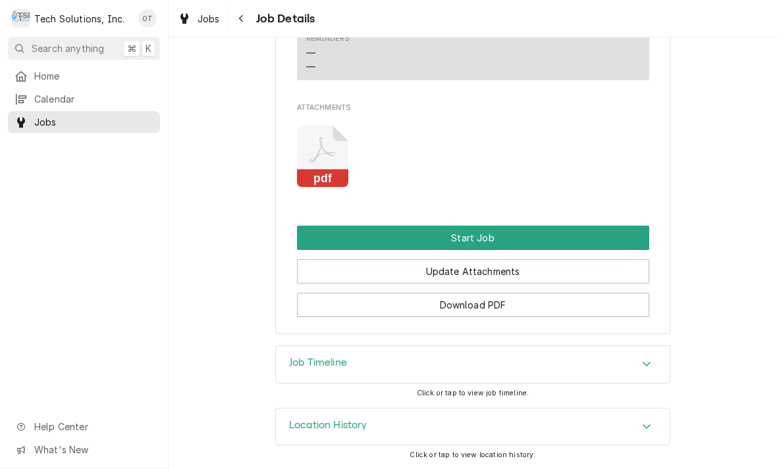
scroll to position [887, 0]
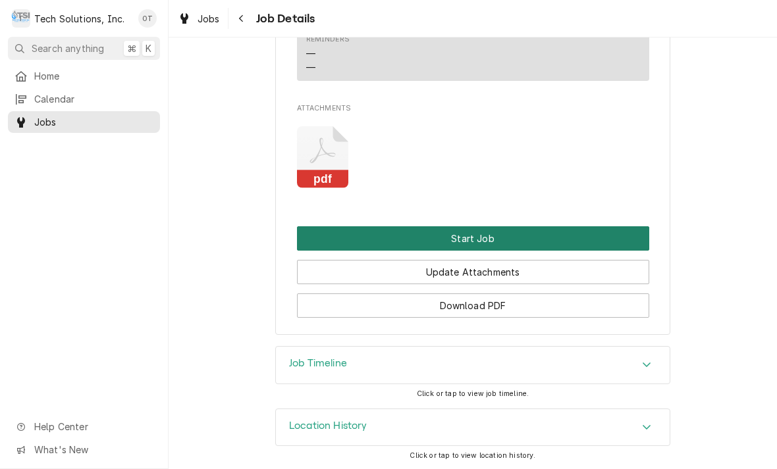
click at [471, 238] on button "Start Job" at bounding box center [473, 238] width 352 height 24
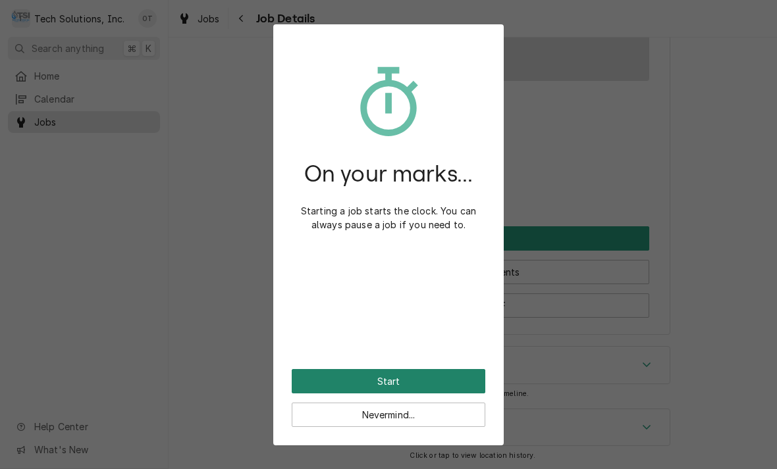
click at [395, 378] on button "Start" at bounding box center [388, 381] width 193 height 24
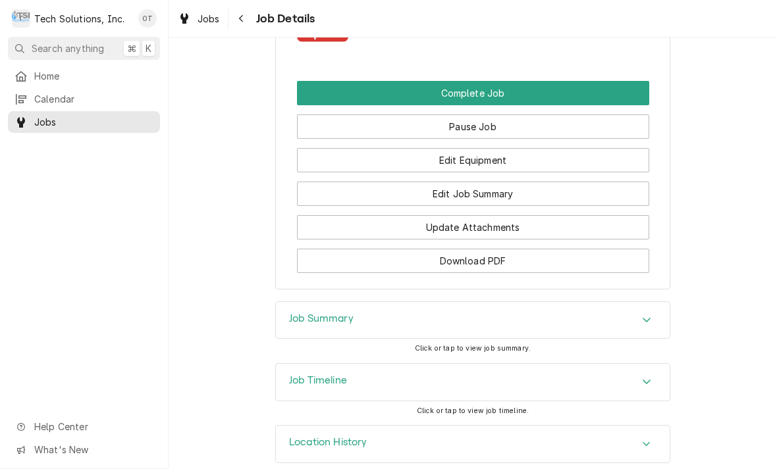
scroll to position [1077, 0]
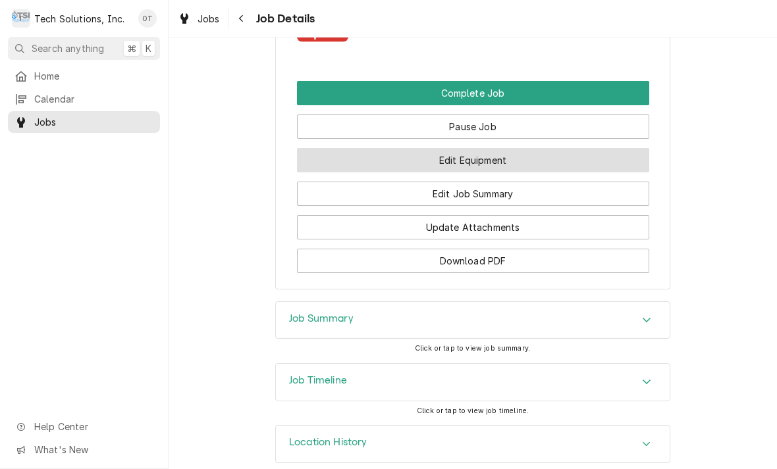
click at [482, 158] on button "Edit Equipment" at bounding box center [473, 160] width 352 height 24
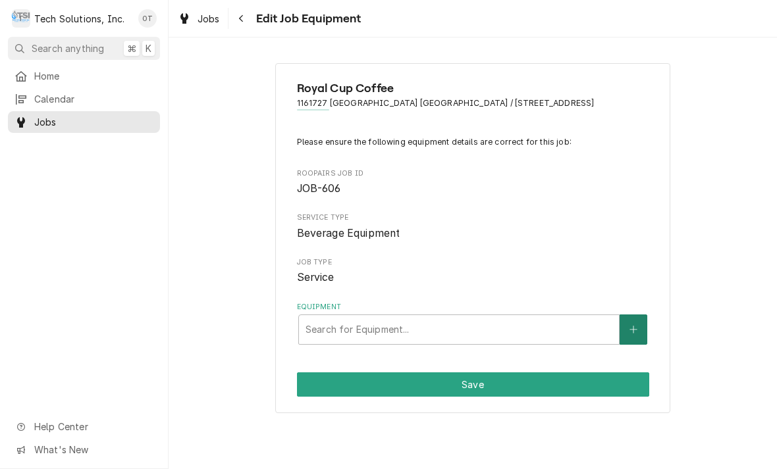
click at [632, 325] on icon "Create New Equipment" at bounding box center [633, 329] width 8 height 9
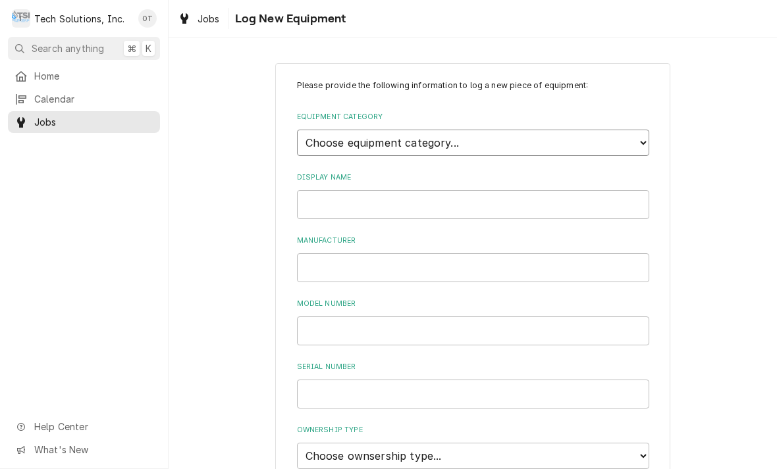
click at [648, 142] on select "Choose equipment category... Cooking Equipment Fryers Ice Machines Ovens and Ra…" at bounding box center [473, 143] width 352 height 26
select select "9"
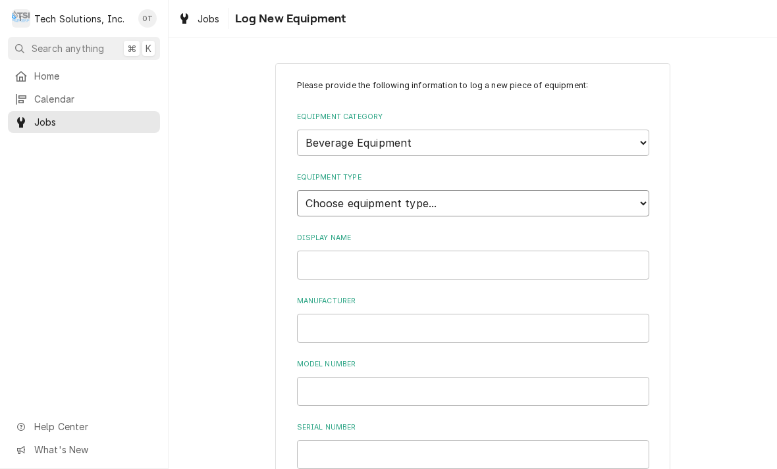
click at [643, 193] on select "Choose equipment type... Bar Blender Coffee Grinder Coffee Maker Coffee Urn Fro…" at bounding box center [473, 203] width 352 height 26
select select "84"
